Goal: Use online tool/utility: Utilize a website feature to perform a specific function

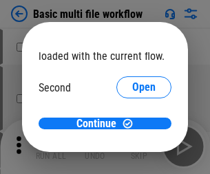
click at [132, 124] on span "Open" at bounding box center [143, 129] width 23 height 11
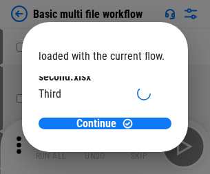
scroll to position [39, 0]
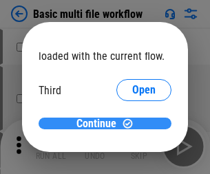
click at [100, 124] on span "Continue" at bounding box center [96, 123] width 40 height 11
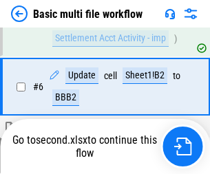
scroll to position [576, 0]
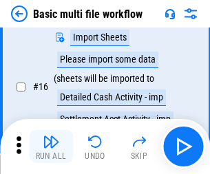
click at [51, 146] on img "button" at bounding box center [51, 141] width 17 height 17
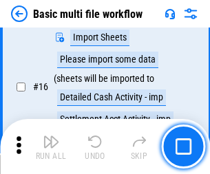
scroll to position [915, 0]
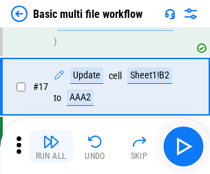
click at [51, 146] on img "button" at bounding box center [51, 141] width 17 height 17
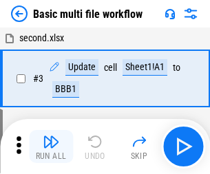
click at [51, 146] on img "button" at bounding box center [51, 141] width 17 height 17
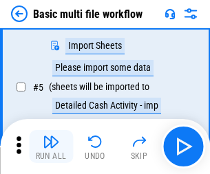
click at [51, 146] on img "button" at bounding box center [51, 141] width 17 height 17
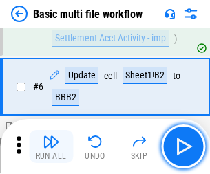
click at [51, 146] on img "button" at bounding box center [51, 141] width 17 height 17
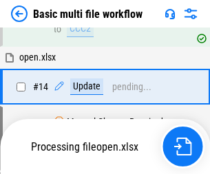
scroll to position [818, 0]
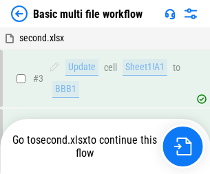
scroll to position [146, 0]
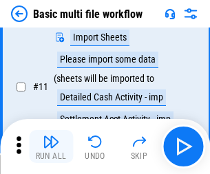
click at [51, 146] on img "button" at bounding box center [51, 141] width 17 height 17
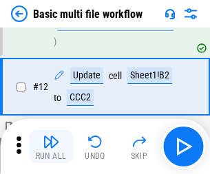
click at [51, 146] on img "button" at bounding box center [51, 141] width 17 height 17
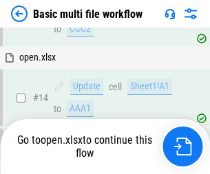
scroll to position [818, 0]
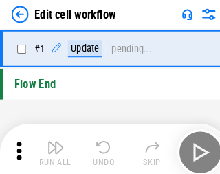
click at [51, 146] on img "button" at bounding box center [53, 141] width 17 height 17
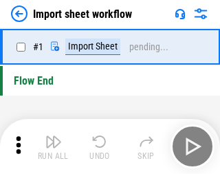
click at [51, 146] on img "button" at bounding box center [53, 141] width 17 height 17
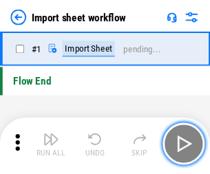
scroll to position [5, 0]
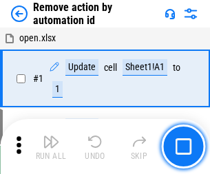
scroll to position [51, 0]
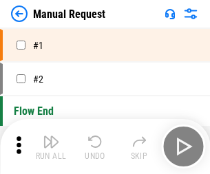
click at [51, 146] on img "button" at bounding box center [51, 141] width 17 height 17
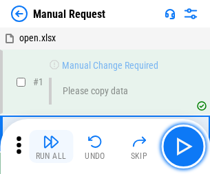
scroll to position [47, 0]
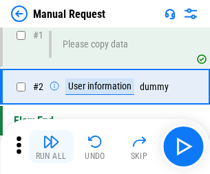
click at [51, 146] on img "button" at bounding box center [51, 141] width 17 height 17
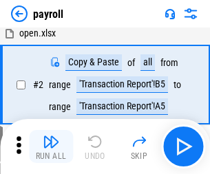
click at [51, 146] on img "button" at bounding box center [51, 141] width 17 height 17
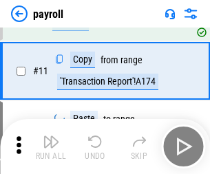
scroll to position [170, 0]
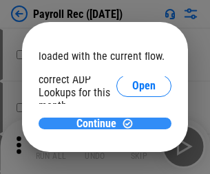
click at [100, 123] on span "Continue" at bounding box center [96, 123] width 40 height 11
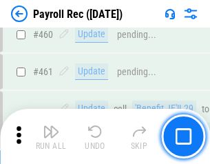
scroll to position [7330, 0]
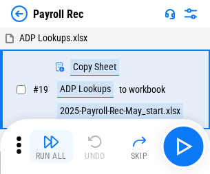
click at [51, 146] on img "button" at bounding box center [51, 141] width 17 height 17
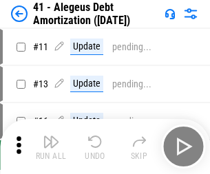
click at [51, 146] on img "button" at bounding box center [51, 141] width 17 height 17
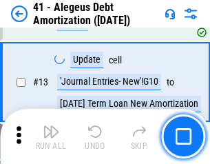
scroll to position [170, 0]
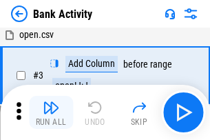
click at [51, 112] on img "button" at bounding box center [51, 107] width 17 height 17
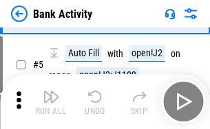
scroll to position [73, 0]
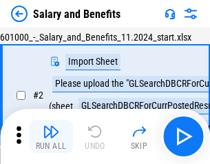
click at [51, 136] on img "button" at bounding box center [51, 131] width 17 height 17
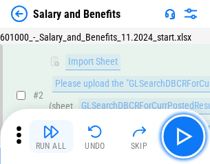
scroll to position [100, 0]
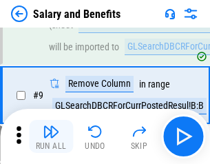
click at [51, 136] on img "button" at bounding box center [51, 131] width 17 height 17
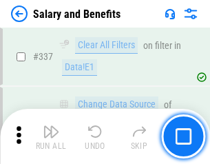
scroll to position [6440, 0]
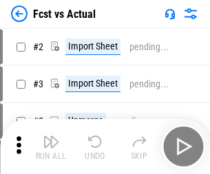
click at [51, 136] on img "button" at bounding box center [51, 141] width 17 height 17
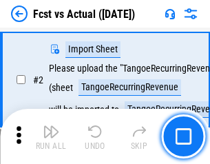
scroll to position [129, 0]
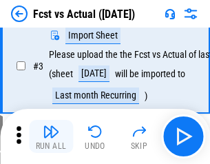
click at [51, 136] on img "button" at bounding box center [51, 131] width 17 height 17
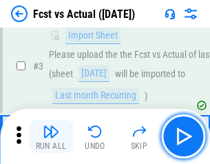
scroll to position [206, 0]
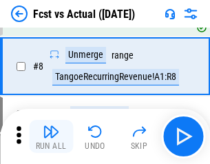
click at [51, 136] on img "button" at bounding box center [51, 131] width 17 height 17
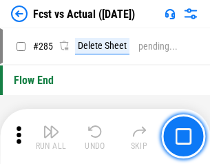
scroll to position [6510, 0]
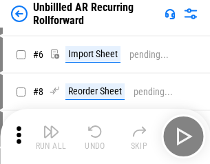
click at [51, 136] on img "button" at bounding box center [51, 131] width 17 height 17
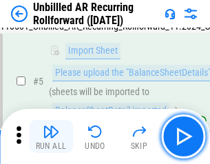
scroll to position [129, 0]
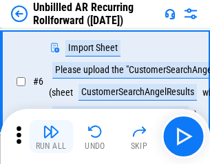
click at [51, 136] on img "button" at bounding box center [51, 131] width 17 height 17
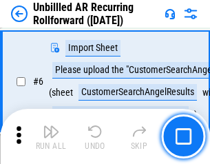
scroll to position [221, 0]
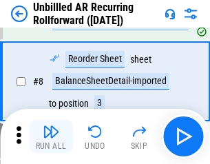
click at [51, 136] on img "button" at bounding box center [51, 131] width 17 height 17
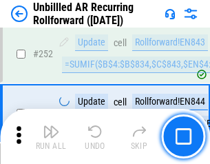
scroll to position [4672, 0]
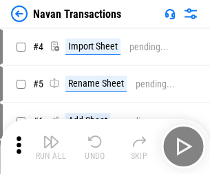
click at [51, 136] on img "button" at bounding box center [51, 141] width 17 height 17
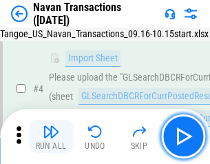
scroll to position [118, 0]
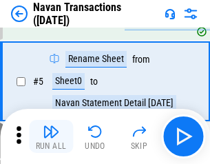
click at [51, 136] on img "button" at bounding box center [51, 131] width 17 height 17
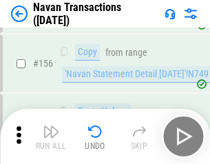
scroll to position [4459, 0]
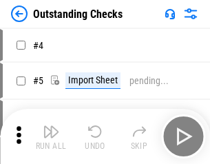
click at [51, 136] on img "button" at bounding box center [51, 131] width 17 height 17
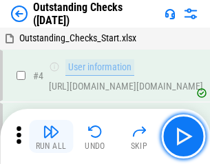
scroll to position [144, 0]
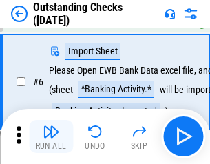
click at [51, 136] on img "button" at bounding box center [51, 131] width 17 height 17
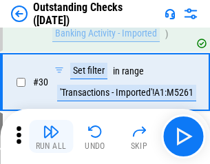
click at [51, 136] on img "button" at bounding box center [51, 131] width 17 height 17
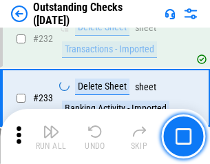
scroll to position [4177, 0]
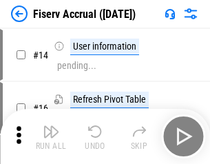
click at [51, 136] on img "button" at bounding box center [51, 131] width 17 height 17
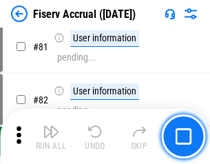
scroll to position [1807, 0]
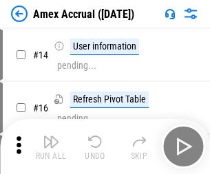
click at [51, 136] on img "button" at bounding box center [51, 141] width 17 height 17
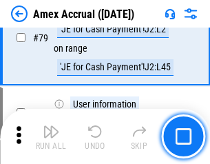
scroll to position [1785, 0]
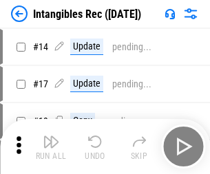
click at [51, 146] on img "button" at bounding box center [51, 141] width 17 height 17
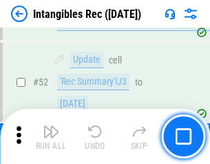
scroll to position [536, 0]
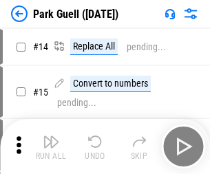
click at [51, 136] on img "button" at bounding box center [51, 141] width 17 height 17
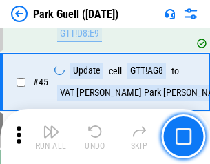
scroll to position [1720, 0]
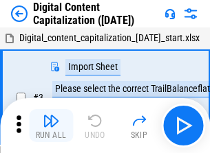
click at [51, 116] on img "button" at bounding box center [51, 121] width 17 height 17
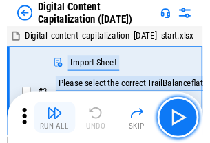
scroll to position [129, 0]
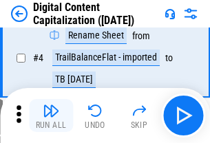
click at [51, 116] on img "button" at bounding box center [51, 110] width 17 height 17
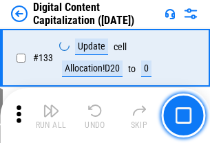
scroll to position [1459, 0]
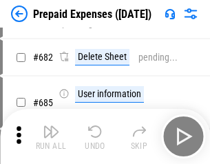
click at [51, 136] on img "button" at bounding box center [51, 131] width 17 height 17
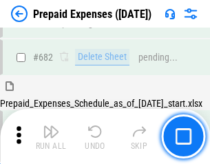
scroll to position [3782, 0]
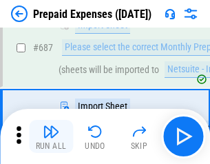
click at [51, 136] on img "button" at bounding box center [51, 131] width 17 height 17
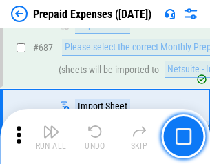
scroll to position [3852, 0]
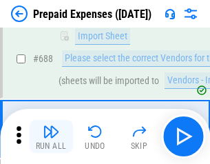
click at [51, 136] on img "button" at bounding box center [51, 131] width 17 height 17
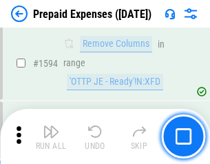
scroll to position [13392, 0]
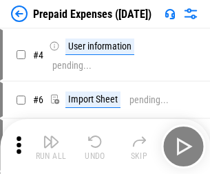
click at [51, 146] on img "button" at bounding box center [51, 141] width 17 height 17
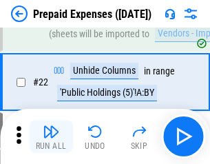
click at [51, 136] on img "button" at bounding box center [51, 131] width 17 height 17
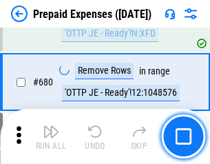
scroll to position [4790, 0]
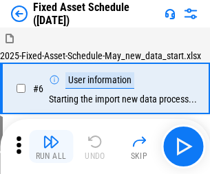
click at [51, 146] on img "button" at bounding box center [51, 141] width 17 height 17
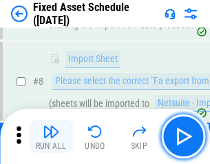
scroll to position [144, 0]
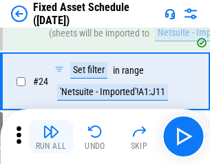
click at [51, 136] on img "button" at bounding box center [51, 131] width 17 height 17
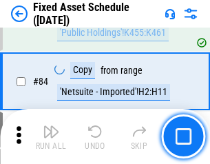
scroll to position [1890, 0]
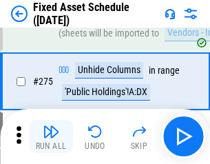
click at [51, 136] on img "button" at bounding box center [51, 131] width 17 height 17
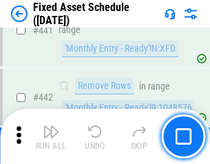
scroll to position [6149, 0]
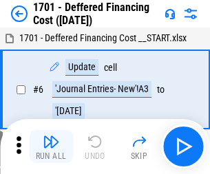
click at [51, 146] on img "button" at bounding box center [51, 141] width 17 height 17
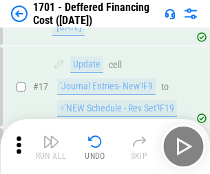
scroll to position [165, 0]
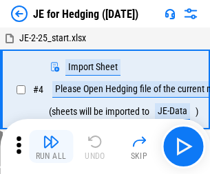
click at [51, 136] on img "button" at bounding box center [51, 141] width 17 height 17
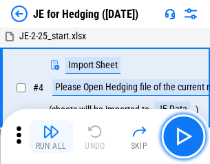
scroll to position [78, 0]
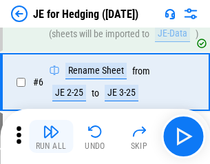
click at [51, 136] on img "button" at bounding box center [51, 131] width 17 height 17
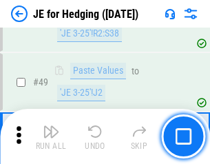
scroll to position [891, 0]
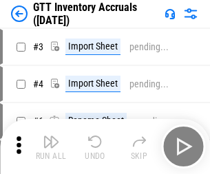
click at [51, 136] on img "button" at bounding box center [51, 141] width 17 height 17
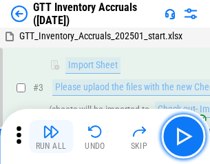
scroll to position [89, 0]
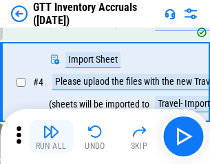
click at [51, 136] on img "button" at bounding box center [51, 131] width 17 height 17
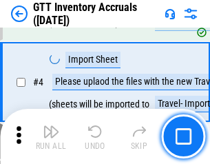
scroll to position [159, 0]
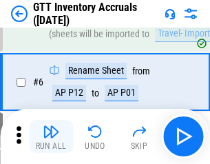
click at [51, 136] on img "button" at bounding box center [51, 131] width 17 height 17
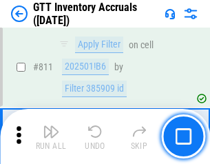
scroll to position [10440, 0]
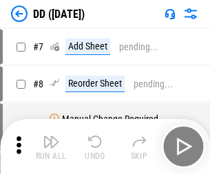
click at [51, 146] on img "button" at bounding box center [51, 141] width 17 height 17
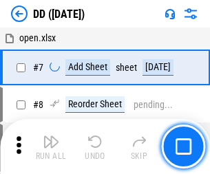
scroll to position [133, 0]
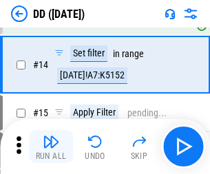
click at [51, 146] on img "button" at bounding box center [51, 141] width 17 height 17
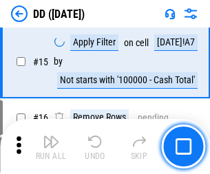
scroll to position [354, 0]
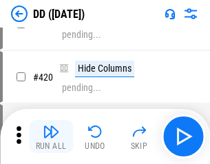
click at [51, 136] on img "button" at bounding box center [51, 131] width 17 height 17
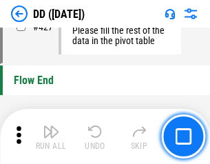
scroll to position [6583, 0]
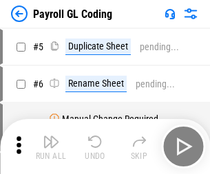
click at [51, 146] on img "button" at bounding box center [51, 141] width 17 height 17
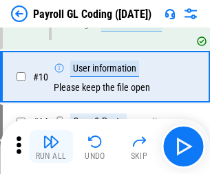
click at [51, 146] on img "button" at bounding box center [51, 141] width 17 height 17
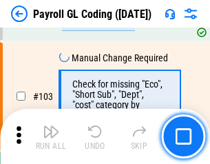
scroll to position [3227, 0]
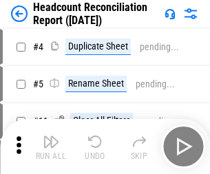
click at [51, 146] on img "button" at bounding box center [51, 141] width 17 height 17
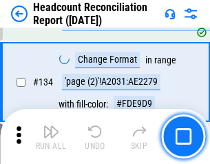
scroll to position [1653, 0]
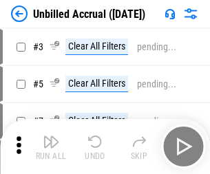
click at [51, 146] on img "button" at bounding box center [51, 141] width 17 height 17
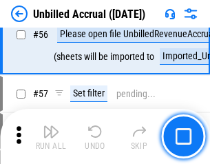
scroll to position [1506, 0]
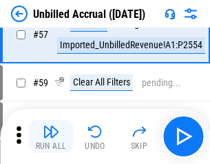
click at [51, 136] on img "button" at bounding box center [51, 131] width 17 height 17
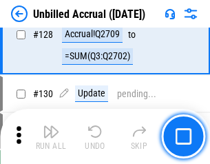
scroll to position [4097, 0]
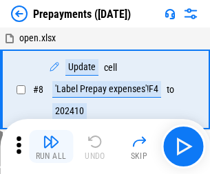
click at [51, 146] on img "button" at bounding box center [51, 141] width 17 height 17
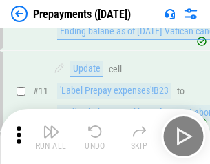
scroll to position [86, 0]
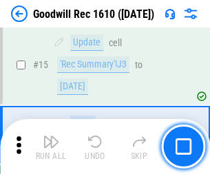
scroll to position [235, 0]
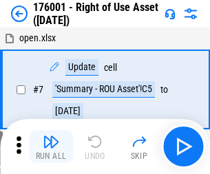
click at [51, 146] on img "button" at bounding box center [51, 141] width 17 height 17
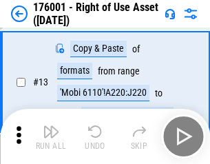
scroll to position [89, 0]
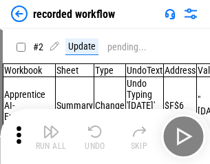
click at [51, 136] on img "button" at bounding box center [51, 131] width 17 height 17
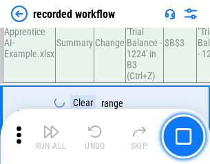
scroll to position [4299, 0]
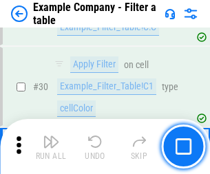
scroll to position [1259, 0]
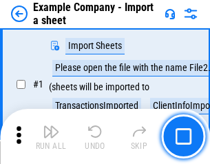
scroll to position [116, 0]
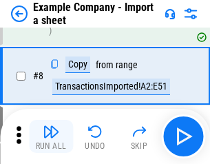
click at [51, 136] on img "button" at bounding box center [51, 131] width 17 height 17
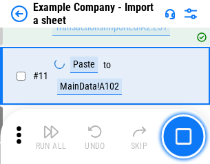
scroll to position [304, 0]
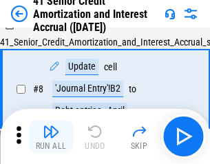
click at [51, 136] on img "button" at bounding box center [51, 131] width 17 height 17
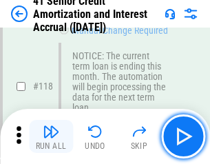
scroll to position [1298, 0]
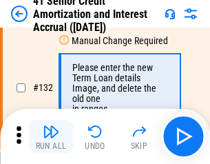
click at [51, 136] on img "button" at bounding box center [51, 131] width 17 height 17
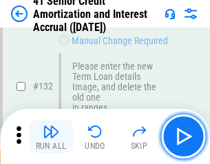
scroll to position [1437, 0]
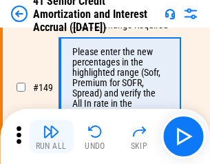
click at [51, 136] on img "button" at bounding box center [51, 131] width 17 height 17
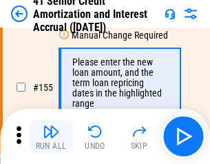
click at [51, 136] on img "button" at bounding box center [51, 131] width 17 height 17
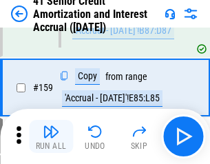
click at [51, 136] on img "button" at bounding box center [51, 131] width 17 height 17
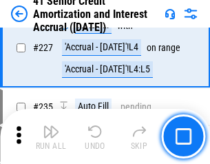
scroll to position [3080, 0]
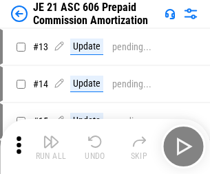
click at [51, 136] on img "button" at bounding box center [51, 141] width 17 height 17
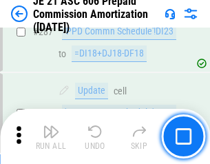
scroll to position [2531, 0]
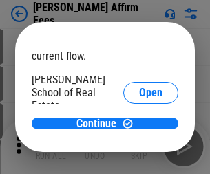
click at [139, 160] on span "Open" at bounding box center [150, 165] width 23 height 11
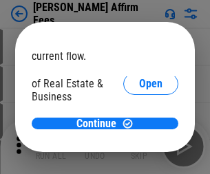
click at [139, 144] on span "Open" at bounding box center [150, 149] width 23 height 11
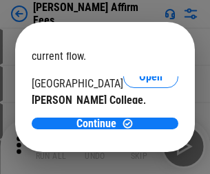
click at [139, 129] on span "Open" at bounding box center [150, 134] width 23 height 11
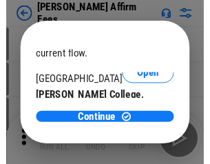
scroll to position [216, 0]
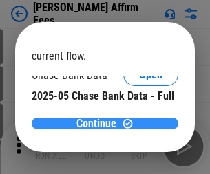
click at [100, 123] on span "Continue" at bounding box center [96, 123] width 40 height 11
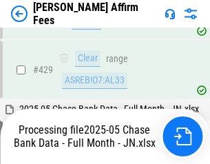
scroll to position [3590, 0]
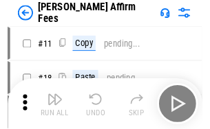
scroll to position [14, 0]
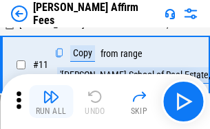
click at [51, 102] on img "button" at bounding box center [51, 97] width 17 height 17
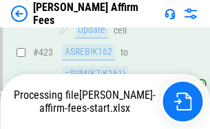
scroll to position [3757, 0]
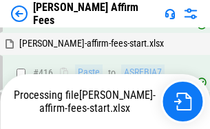
scroll to position [3607, 0]
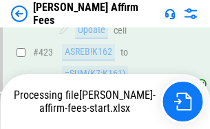
scroll to position [3757, 0]
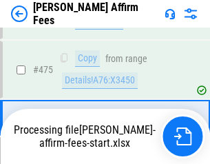
scroll to position [3590, 0]
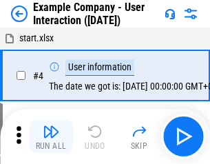
click at [51, 136] on img "button" at bounding box center [51, 131] width 17 height 17
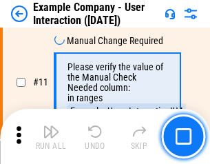
scroll to position [298, 0]
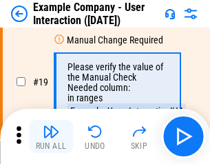
click at [51, 136] on img "button" at bounding box center [51, 131] width 17 height 17
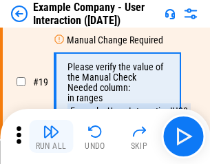
click at [51, 136] on img "button" at bounding box center [51, 131] width 17 height 17
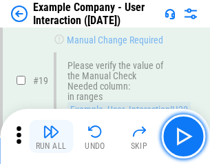
scroll to position [380, 0]
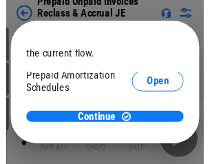
scroll to position [82, 0]
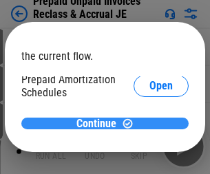
click at [100, 123] on span "Continue" at bounding box center [96, 123] width 40 height 11
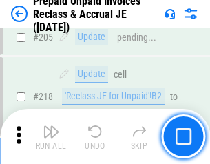
scroll to position [1783, 0]
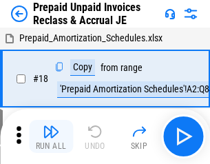
click at [51, 136] on img "button" at bounding box center [51, 131] width 17 height 17
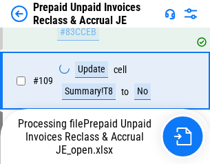
scroll to position [1783, 0]
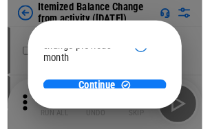
scroll to position [100, 0]
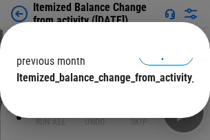
click at [100, 100] on span "Continue" at bounding box center [96, 105] width 40 height 11
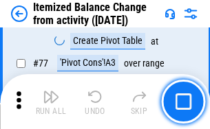
scroll to position [1345, 0]
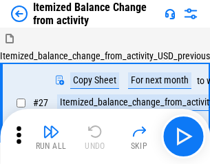
scroll to position [21, 0]
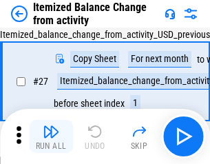
click at [51, 136] on img "button" at bounding box center [51, 131] width 17 height 17
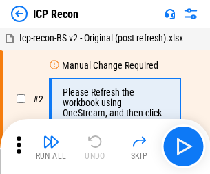
scroll to position [6, 0]
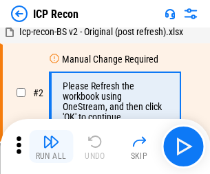
click at [51, 146] on img "button" at bounding box center [51, 141] width 17 height 17
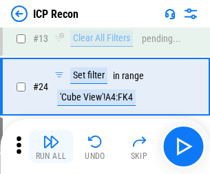
click at [51, 146] on img "button" at bounding box center [51, 141] width 17 height 17
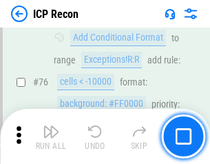
scroll to position [1236, 0]
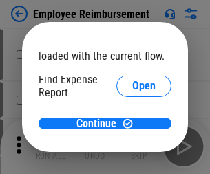
click at [132, 160] on span "Open" at bounding box center [143, 165] width 23 height 11
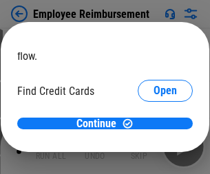
scroll to position [80, 0]
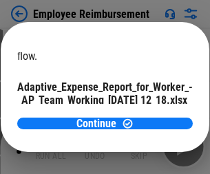
click at [153, 116] on span "Open" at bounding box center [164, 121] width 23 height 11
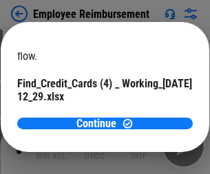
scroll to position [143, 0]
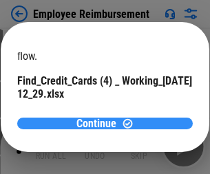
click at [100, 123] on span "Continue" at bounding box center [96, 123] width 40 height 11
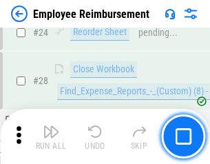
scroll to position [643, 0]
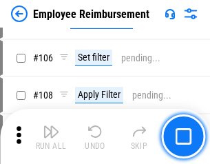
click at [51, 136] on img "button" at bounding box center [51, 131] width 17 height 17
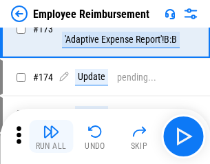
click at [51, 136] on img "button" at bounding box center [51, 131] width 17 height 17
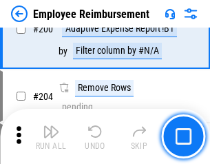
scroll to position [3480, 0]
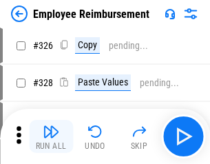
click at [51, 136] on img "button" at bounding box center [51, 131] width 17 height 17
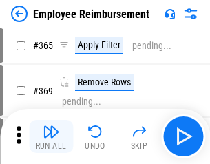
click at [51, 136] on img "button" at bounding box center [51, 131] width 17 height 17
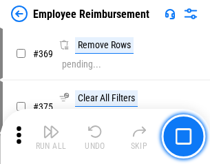
scroll to position [7091, 0]
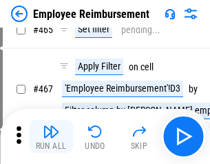
click at [51, 136] on img "button" at bounding box center [51, 131] width 17 height 17
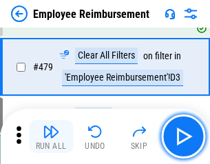
scroll to position [8494, 0]
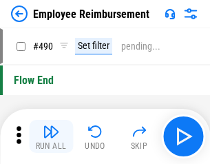
click at [51, 136] on img "button" at bounding box center [51, 131] width 17 height 17
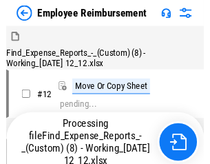
scroll to position [47, 0]
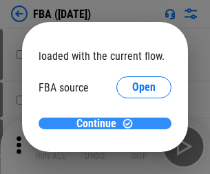
click at [100, 124] on span "Continue" at bounding box center [96, 123] width 40 height 11
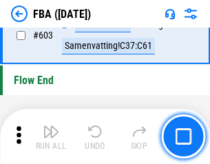
scroll to position [10737, 0]
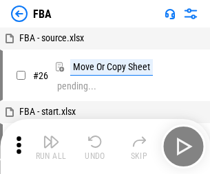
scroll to position [14, 0]
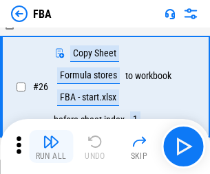
click at [51, 146] on img "button" at bounding box center [51, 141] width 17 height 17
